Goal: Information Seeking & Learning: Learn about a topic

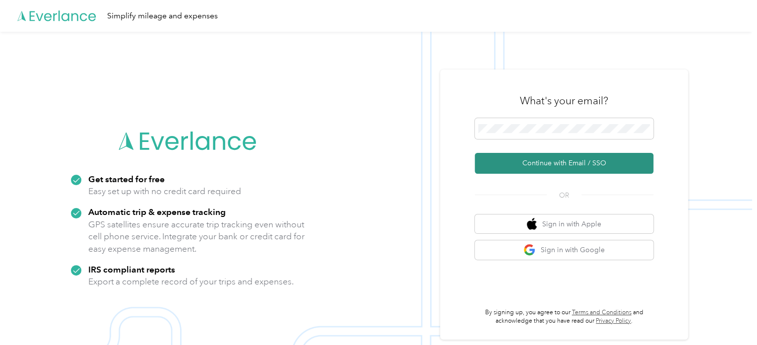
drag, startPoint x: 526, startPoint y: 163, endPoint x: 515, endPoint y: 162, distance: 10.9
click at [525, 163] on button "Continue with Email / SSO" at bounding box center [564, 163] width 179 height 21
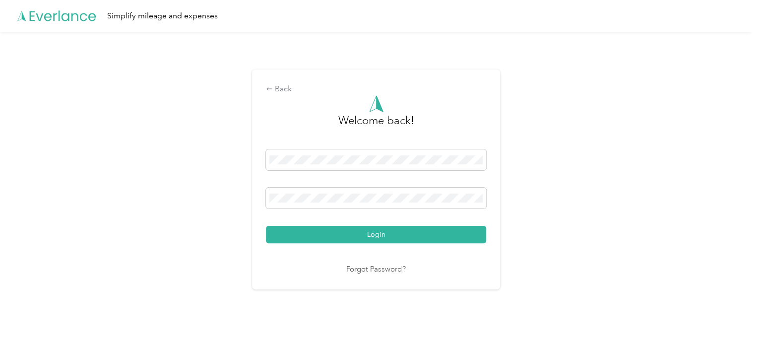
click at [266, 226] on button "Login" at bounding box center [376, 234] width 220 height 17
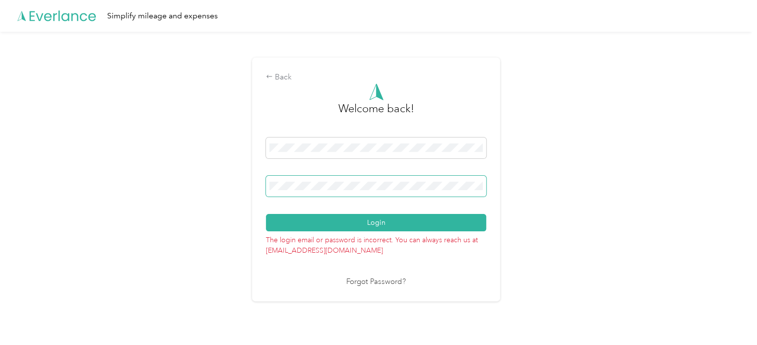
click at [266, 214] on button "Login" at bounding box center [376, 222] width 220 height 17
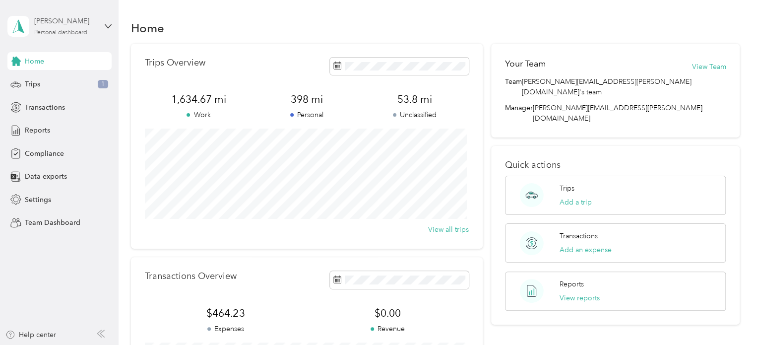
click at [58, 31] on div "Personal dashboard" at bounding box center [60, 33] width 53 height 6
click at [55, 78] on div "Team dashboard" at bounding box center [42, 81] width 53 height 10
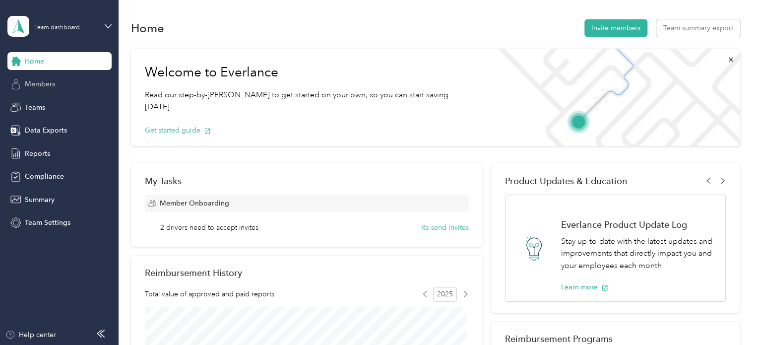
click at [42, 85] on span "Members" at bounding box center [40, 84] width 30 height 10
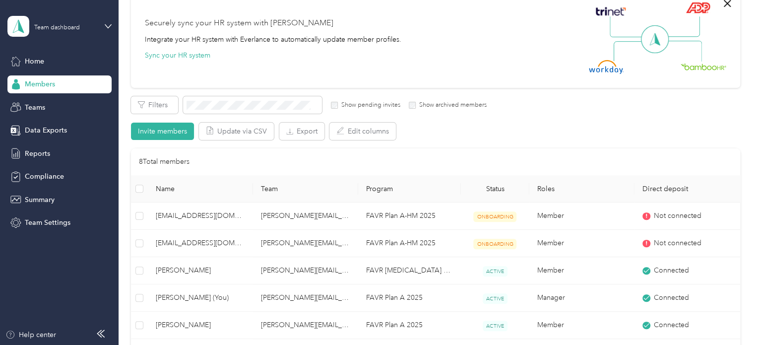
scroll to position [198, 0]
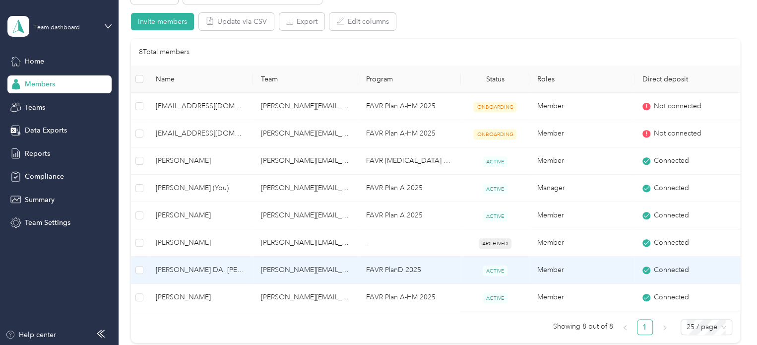
click at [176, 270] on span "[PERSON_NAME] DA. [PERSON_NAME]" at bounding box center [200, 269] width 89 height 11
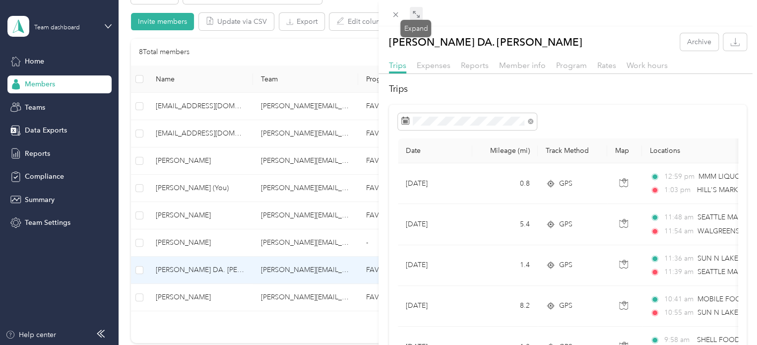
click at [415, 18] on icon at bounding box center [416, 14] width 8 height 8
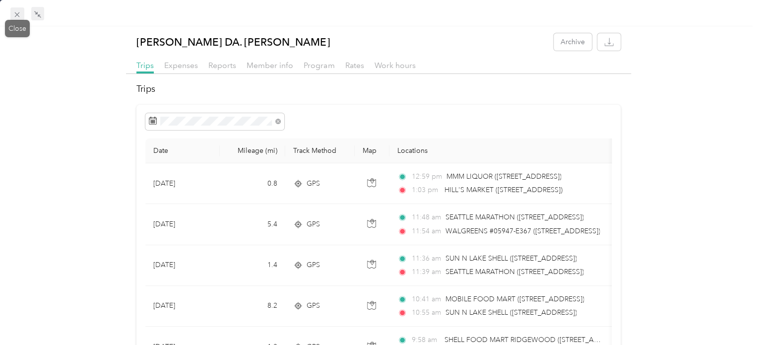
click at [13, 13] on icon at bounding box center [17, 14] width 8 height 8
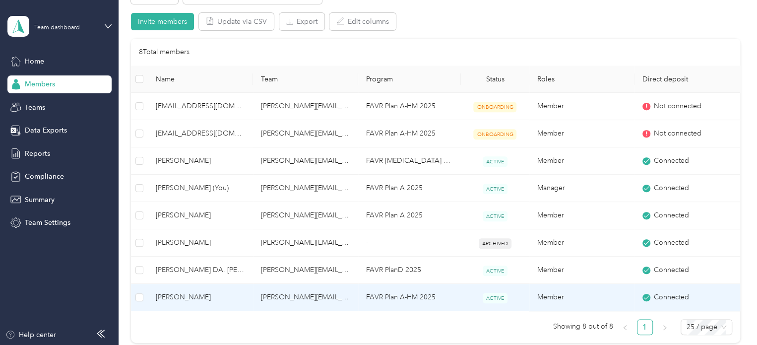
click at [190, 292] on span "[PERSON_NAME]" at bounding box center [200, 297] width 89 height 11
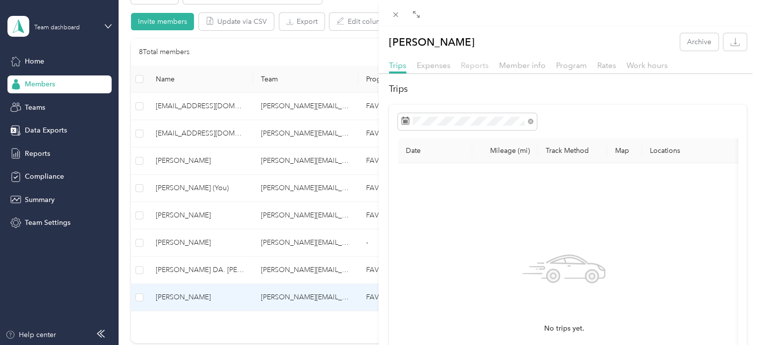
click at [472, 67] on span "Reports" at bounding box center [475, 65] width 28 height 9
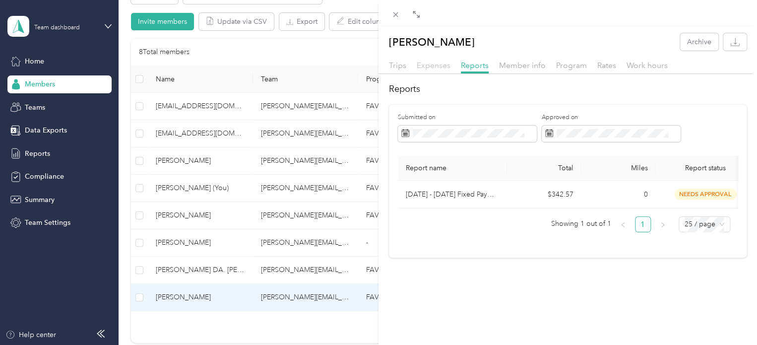
click at [424, 66] on span "Expenses" at bounding box center [434, 65] width 34 height 9
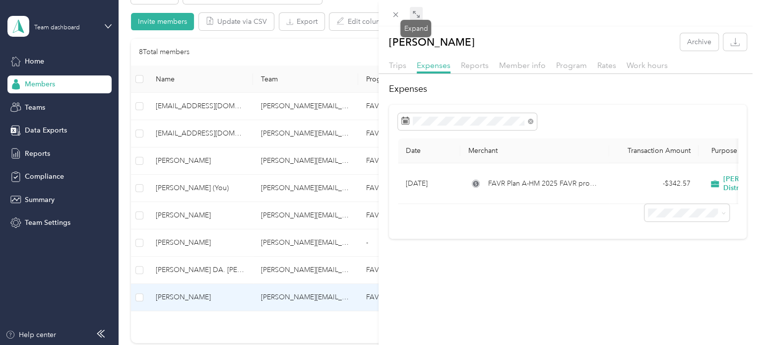
click at [418, 19] on span at bounding box center [416, 14] width 13 height 14
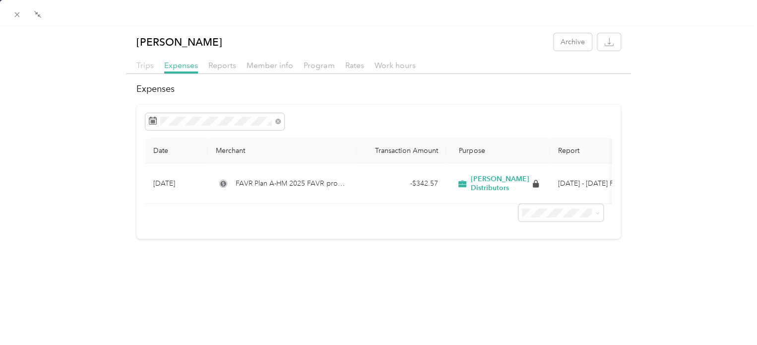
click at [143, 68] on span "Trips" at bounding box center [144, 65] width 17 height 9
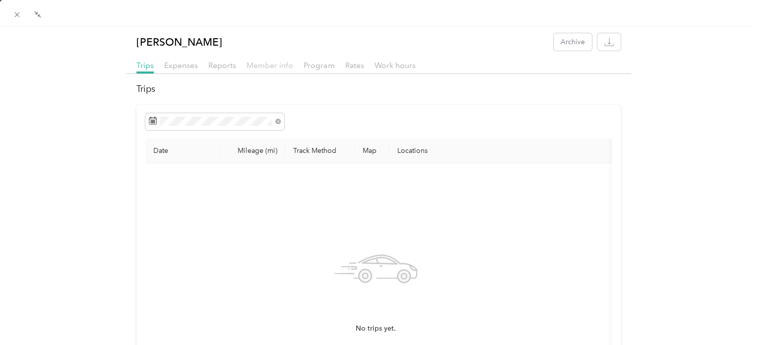
click at [268, 64] on span "Member info" at bounding box center [270, 65] width 47 height 9
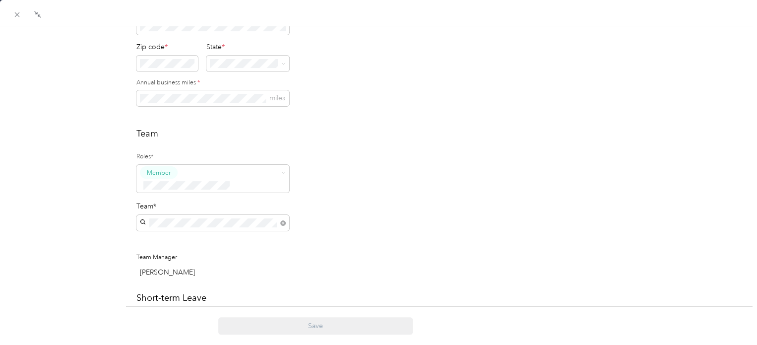
scroll to position [149, 0]
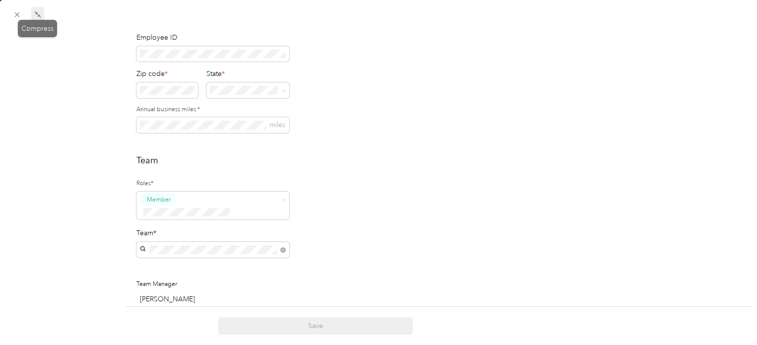
click at [38, 15] on icon at bounding box center [39, 15] width 3 height 3
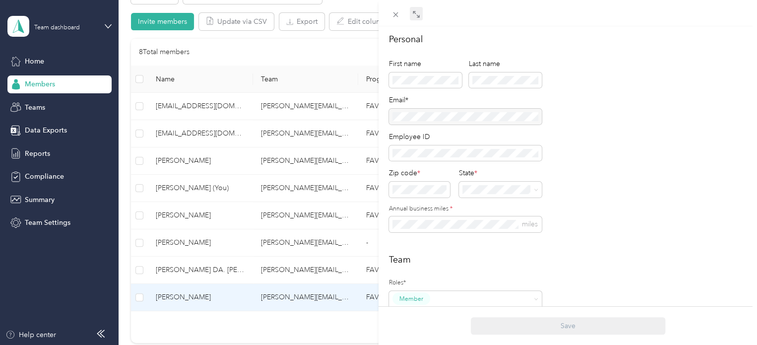
scroll to position [0, 0]
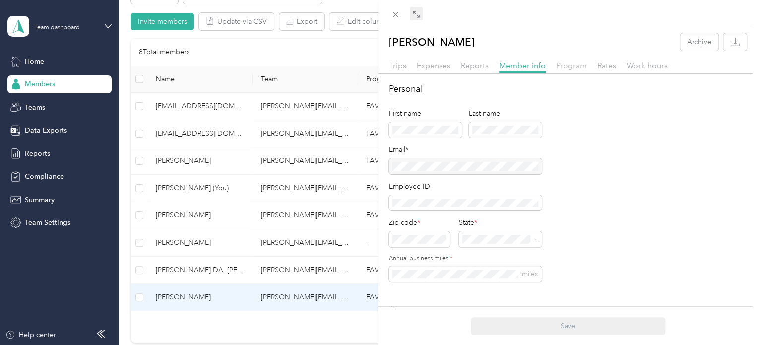
click at [573, 65] on span "Program" at bounding box center [571, 65] width 31 height 9
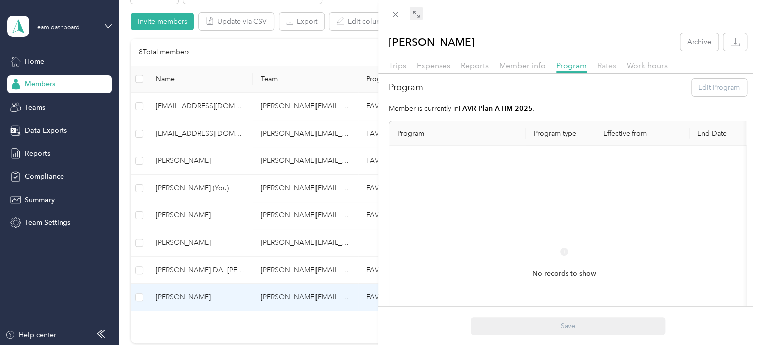
click at [605, 66] on span "Rates" at bounding box center [606, 65] width 19 height 9
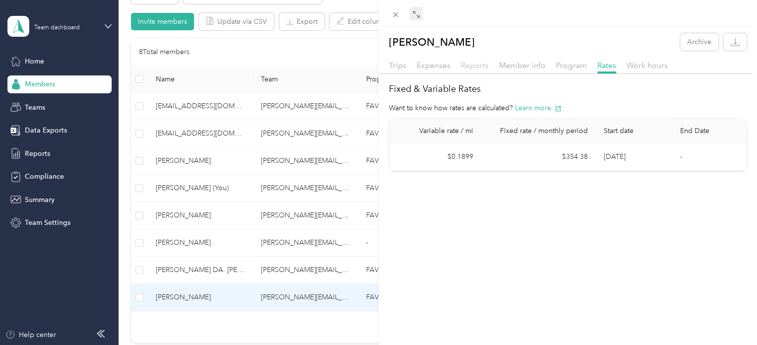
click at [470, 68] on span "Reports" at bounding box center [475, 65] width 28 height 9
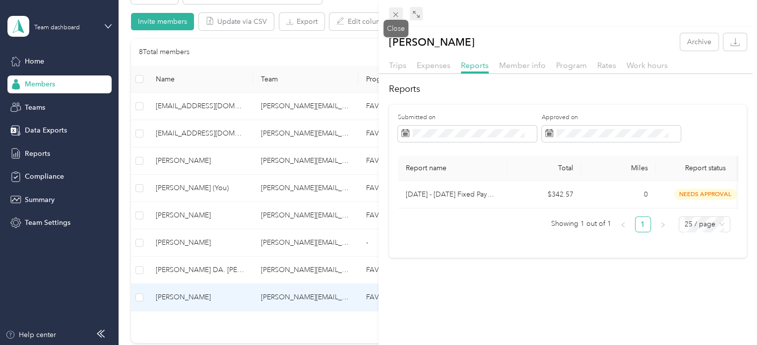
click at [395, 14] on icon at bounding box center [395, 14] width 5 height 5
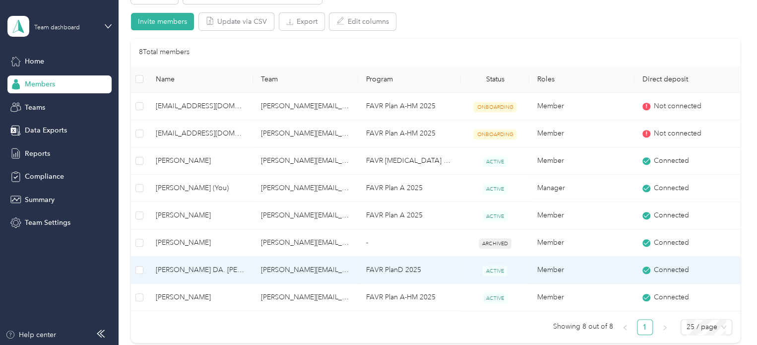
click at [177, 269] on span "[PERSON_NAME] DA. [PERSON_NAME]" at bounding box center [200, 269] width 89 height 11
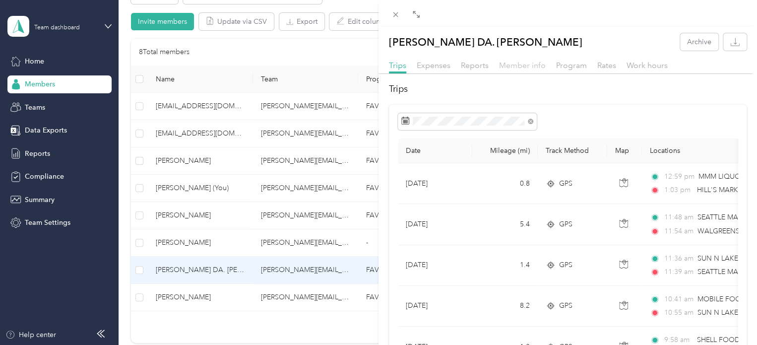
click at [519, 63] on span "Member info" at bounding box center [522, 65] width 47 height 9
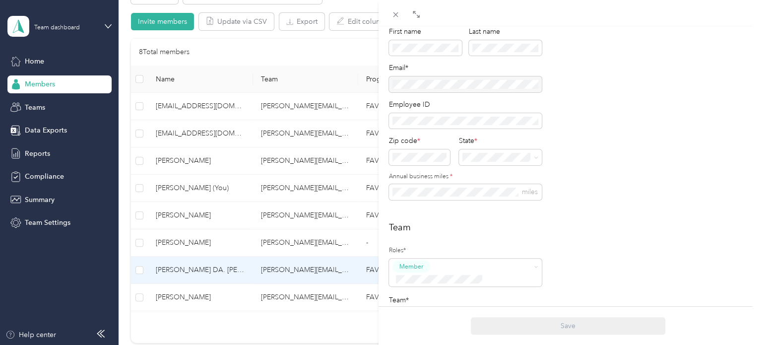
scroll to position [99, 0]
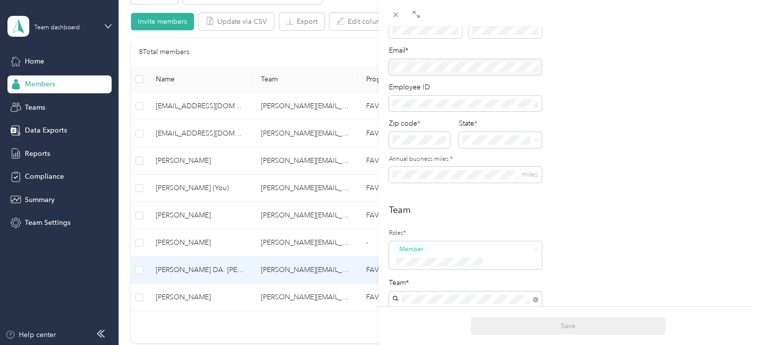
click at [188, 214] on div "[PERSON_NAME] DA. [PERSON_NAME] Archive Trips Expenses Reports Member info Prog…" at bounding box center [378, 172] width 757 height 345
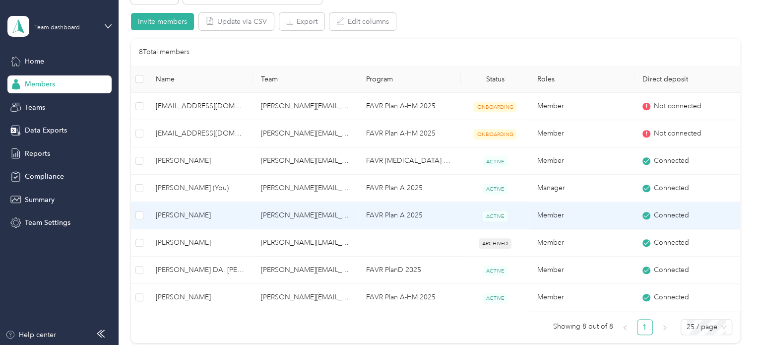
click at [188, 214] on span "[PERSON_NAME]" at bounding box center [200, 215] width 89 height 11
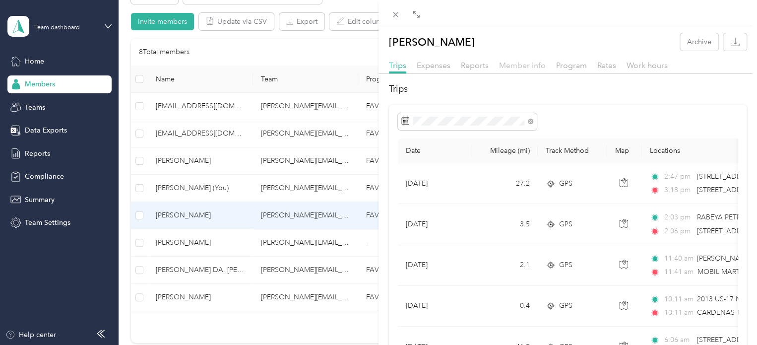
click at [517, 66] on span "Member info" at bounding box center [522, 65] width 47 height 9
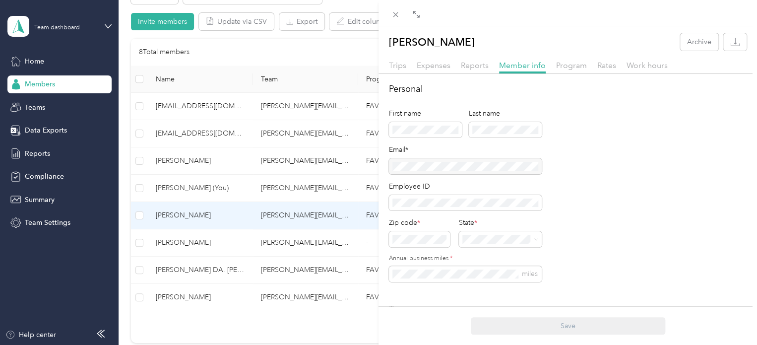
click at [194, 159] on div "[PERSON_NAME] Archive Trips Expenses Reports Member info Program Rates Work hou…" at bounding box center [378, 172] width 757 height 345
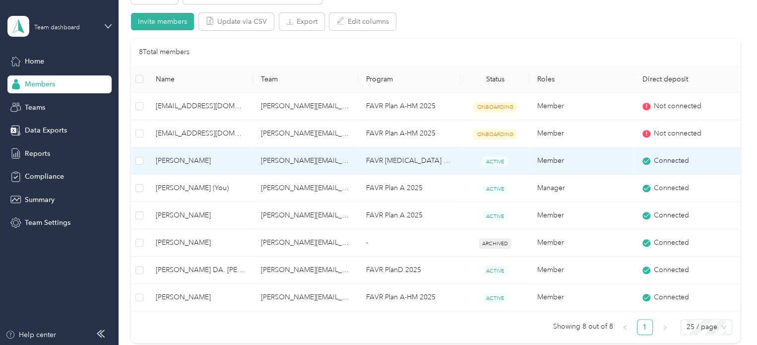
click at [194, 160] on span "[PERSON_NAME]" at bounding box center [200, 160] width 89 height 11
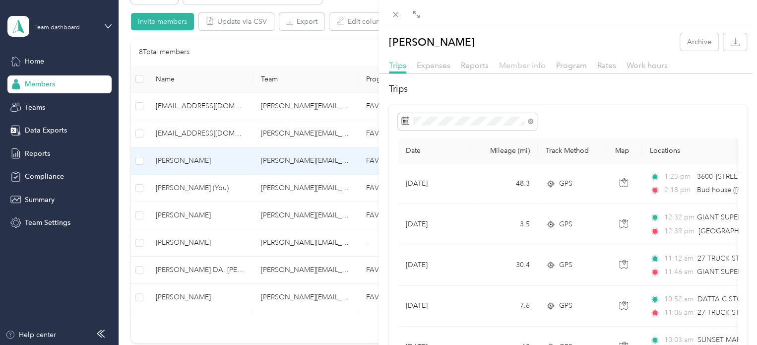
click at [525, 65] on span "Member info" at bounding box center [522, 65] width 47 height 9
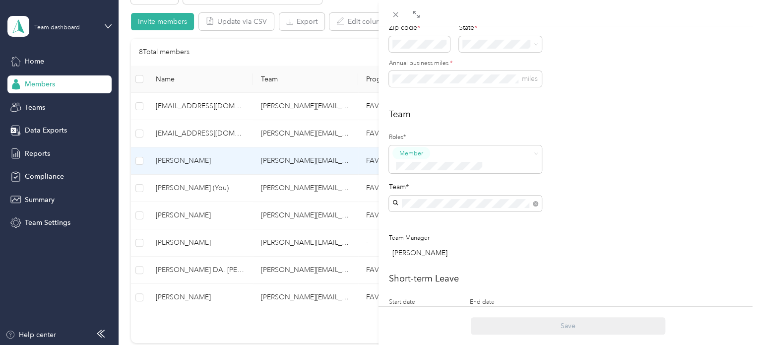
scroll to position [198, 0]
click at [186, 186] on div "[PERSON_NAME] Archive Trips Expenses Reports Member info Program Rates Work hou…" at bounding box center [378, 172] width 757 height 345
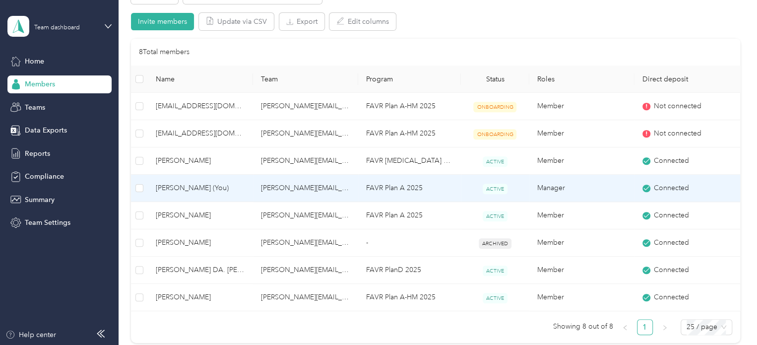
click at [187, 186] on span "[PERSON_NAME] (You)" at bounding box center [200, 188] width 89 height 11
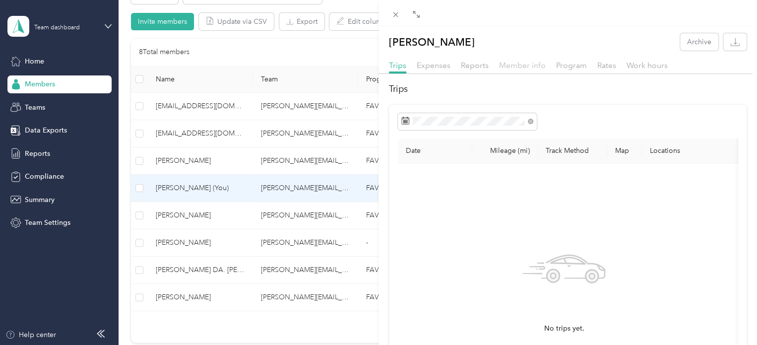
click at [512, 64] on span "Member info" at bounding box center [522, 65] width 47 height 9
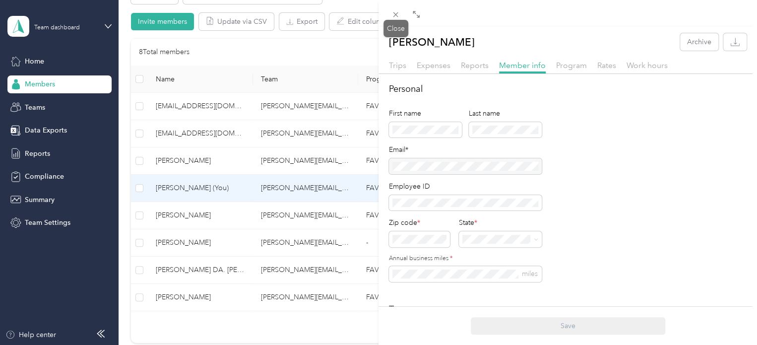
click at [399, 15] on icon at bounding box center [395, 14] width 8 height 8
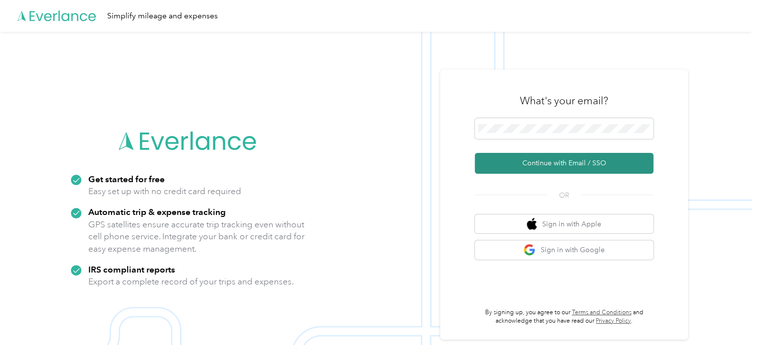
drag, startPoint x: 506, startPoint y: 162, endPoint x: 499, endPoint y: 159, distance: 8.2
click at [503, 161] on button "Continue with Email / SSO" at bounding box center [564, 163] width 179 height 21
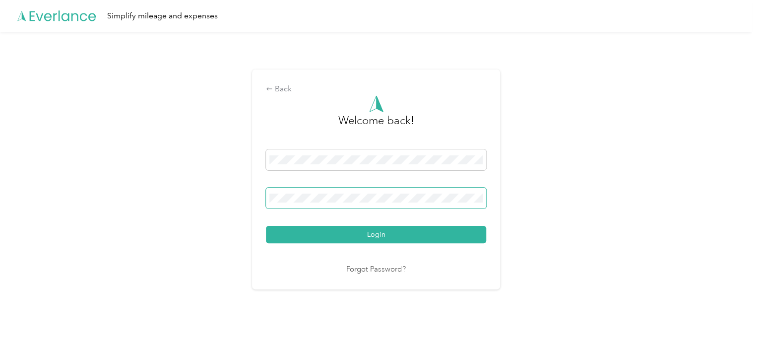
click at [266, 226] on button "Login" at bounding box center [376, 234] width 220 height 17
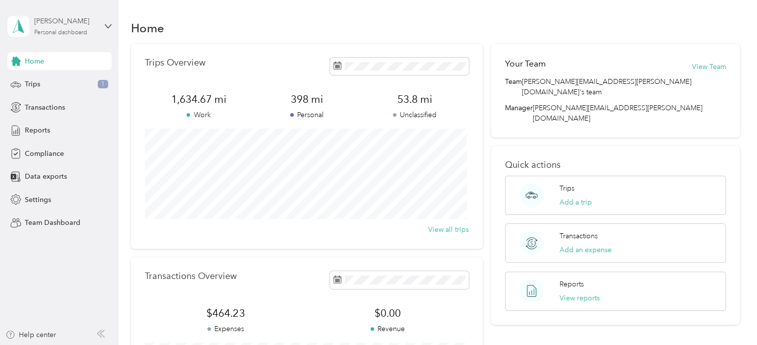
click at [56, 19] on div "[PERSON_NAME]" at bounding box center [65, 21] width 62 height 10
click at [34, 77] on div "Team dashboard" at bounding box center [42, 81] width 53 height 10
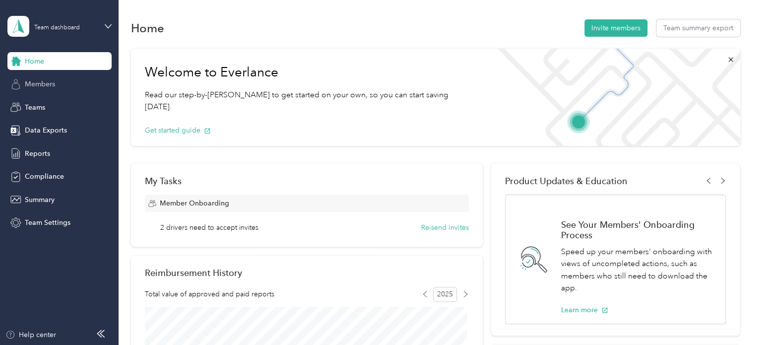
click at [40, 83] on span "Members" at bounding box center [40, 84] width 30 height 10
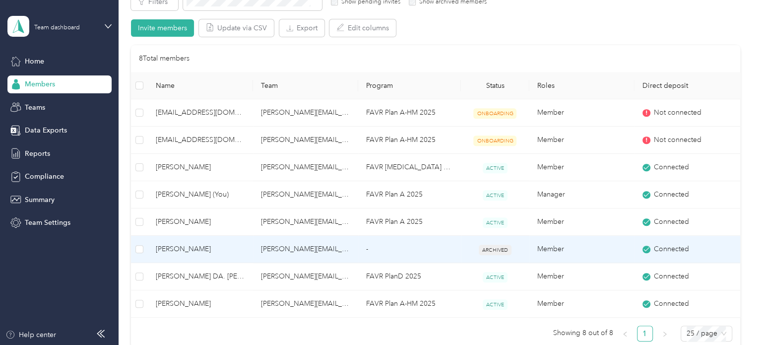
scroll to position [307, 0]
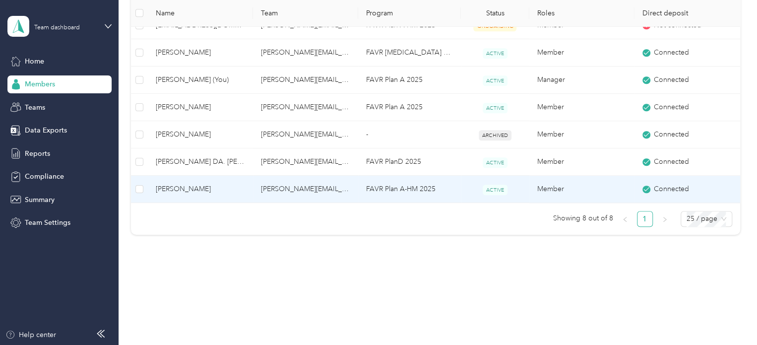
click at [185, 185] on span "[PERSON_NAME]" at bounding box center [200, 189] width 89 height 11
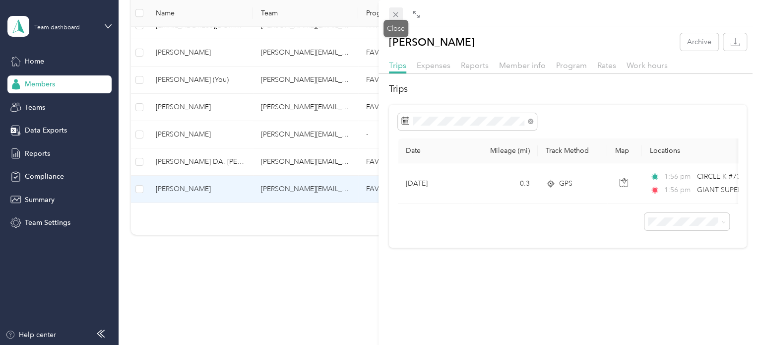
click at [395, 18] on icon at bounding box center [395, 14] width 8 height 8
